Goal: Task Accomplishment & Management: Manage account settings

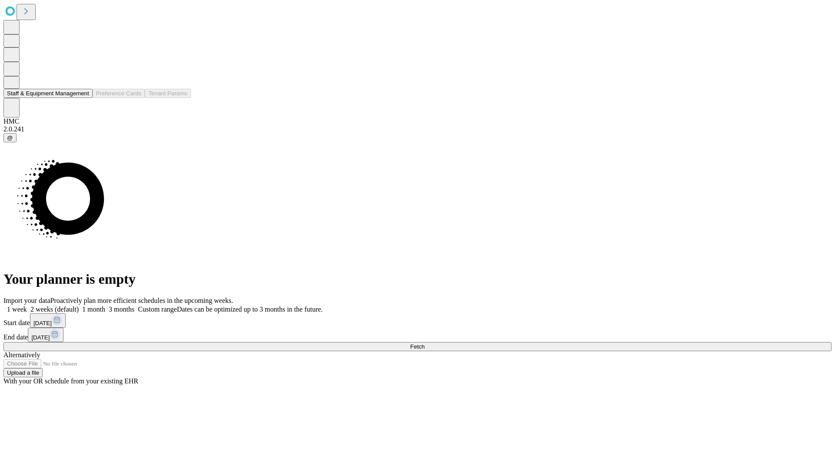
click at [83, 98] on button "Staff & Equipment Management" at bounding box center [47, 93] width 89 height 9
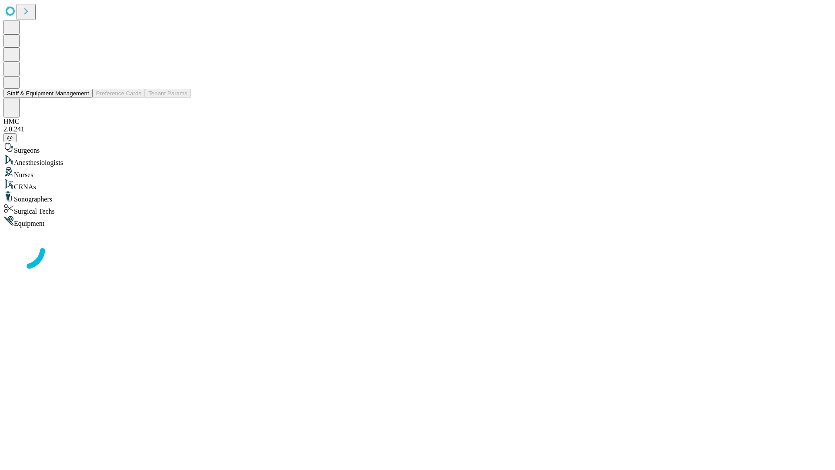
click at [83, 98] on button "Staff & Equipment Management" at bounding box center [47, 93] width 89 height 9
